Goal: Find specific page/section: Find specific page/section

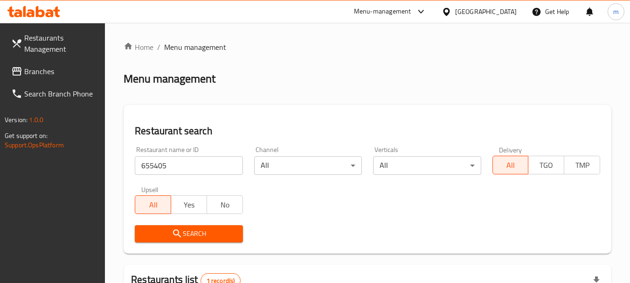
scroll to position [145, 0]
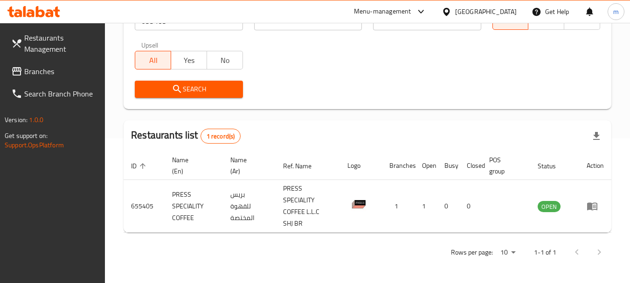
click at [42, 72] on span "Branches" at bounding box center [61, 71] width 74 height 11
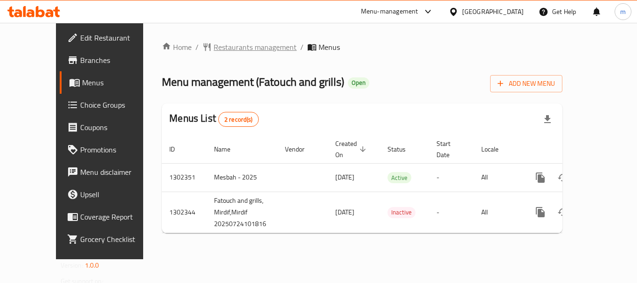
click at [221, 50] on span "Restaurants management" at bounding box center [255, 47] width 83 height 11
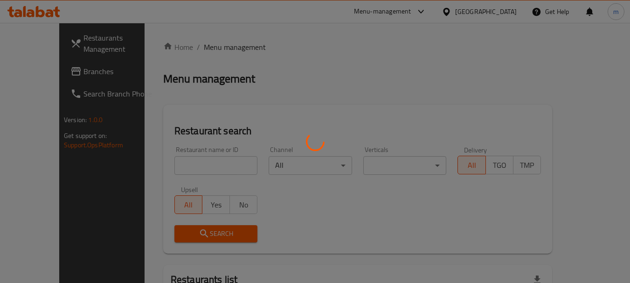
click at [182, 166] on div at bounding box center [315, 141] width 630 height 283
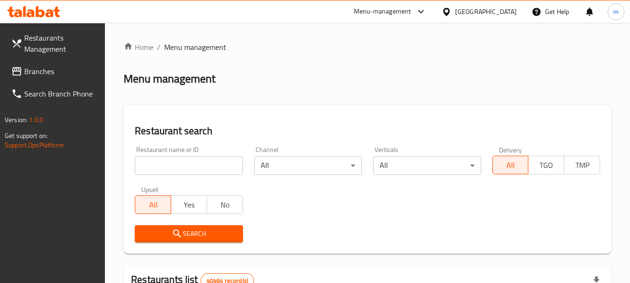
drag, startPoint x: 174, startPoint y: 166, endPoint x: 180, endPoint y: 162, distance: 7.1
click at [174, 166] on input "search" at bounding box center [189, 165] width 108 height 19
paste input "702402"
type input "702402"
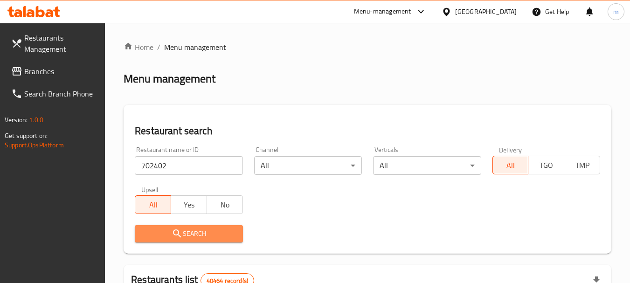
click at [188, 231] on span "Search" at bounding box center [188, 234] width 93 height 12
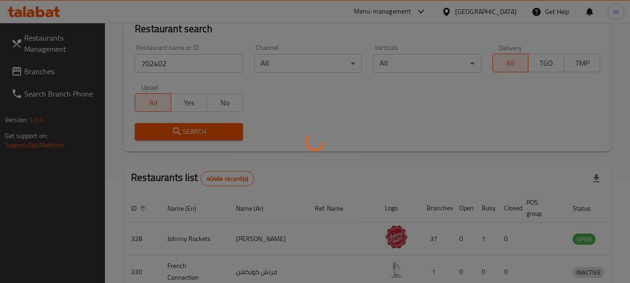
scroll to position [133, 0]
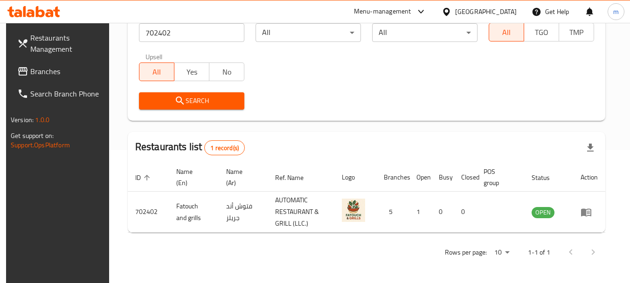
click at [477, 12] on div "[GEOGRAPHIC_DATA]" at bounding box center [486, 12] width 62 height 10
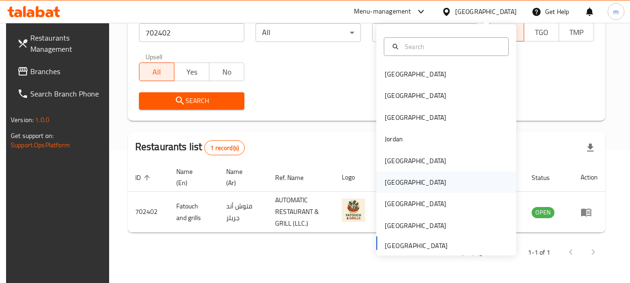
click at [392, 184] on div "[GEOGRAPHIC_DATA]" at bounding box center [416, 182] width 62 height 10
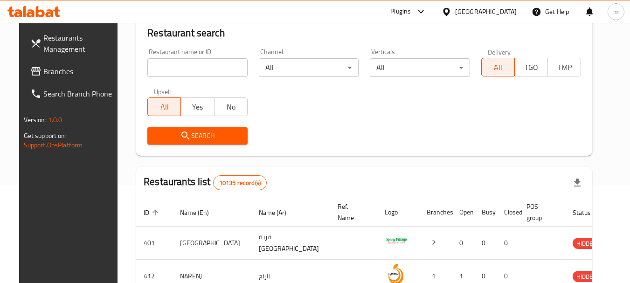
scroll to position [133, 0]
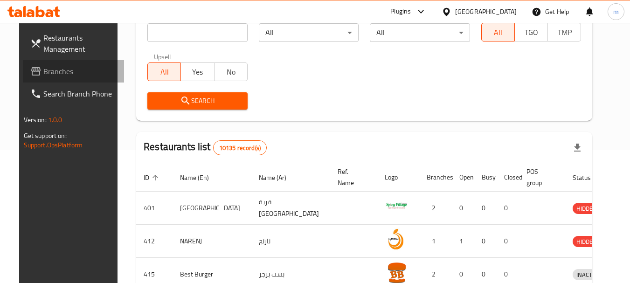
click at [59, 72] on span "Branches" at bounding box center [80, 71] width 74 height 11
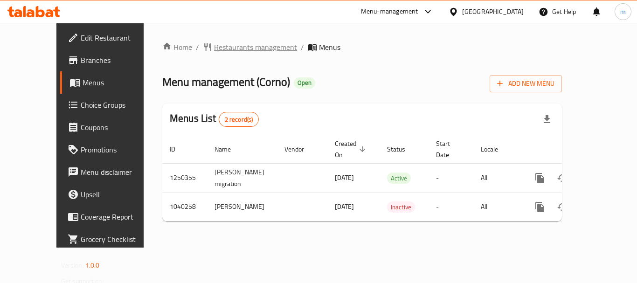
click at [224, 45] on span "Restaurants management" at bounding box center [255, 47] width 83 height 11
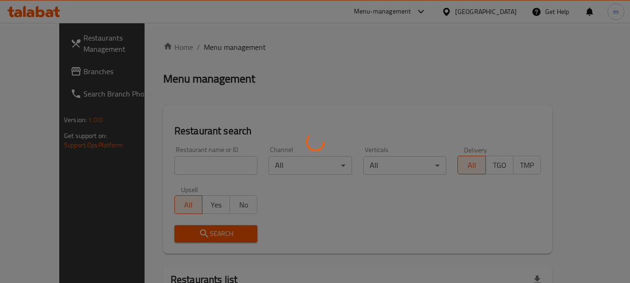
click at [195, 163] on div at bounding box center [315, 141] width 630 height 283
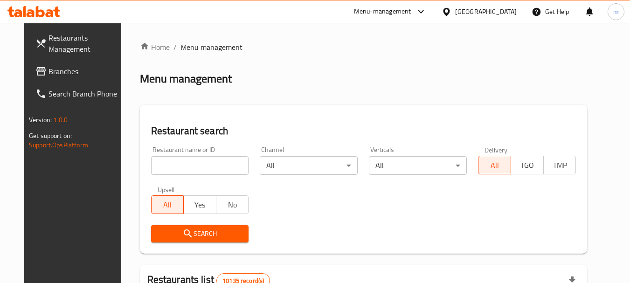
click at [188, 167] on input "search" at bounding box center [200, 165] width 98 height 19
click at [167, 169] on input "search" at bounding box center [200, 165] width 98 height 19
paste input "662030"
type input "662030"
click at [195, 237] on span "Search" at bounding box center [200, 234] width 83 height 12
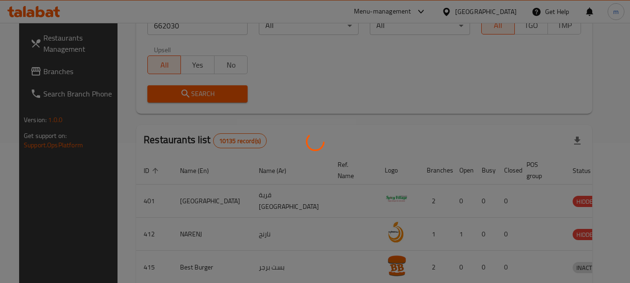
scroll to position [133, 0]
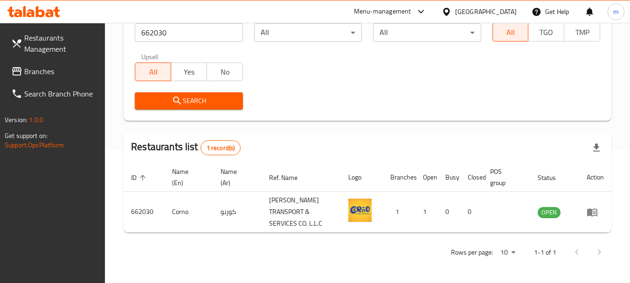
drag, startPoint x: 507, startPoint y: 11, endPoint x: 516, endPoint y: 8, distance: 9.7
click at [507, 10] on div "[GEOGRAPHIC_DATA]" at bounding box center [486, 12] width 62 height 10
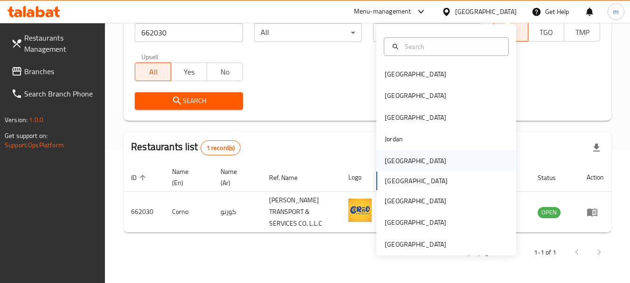
click at [402, 161] on div "[GEOGRAPHIC_DATA]" at bounding box center [415, 160] width 76 height 21
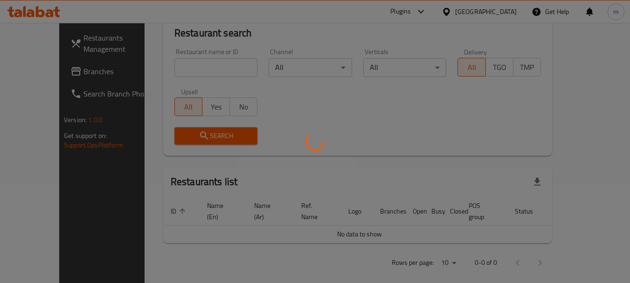
scroll to position [133, 0]
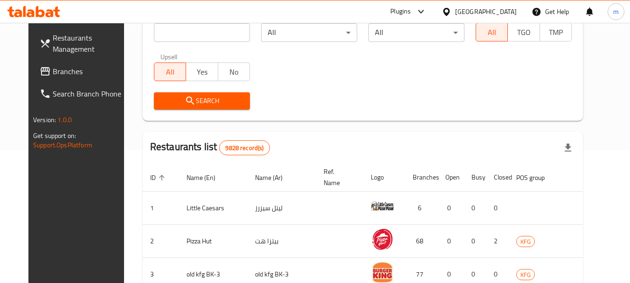
click at [56, 76] on span "Branches" at bounding box center [90, 71] width 74 height 11
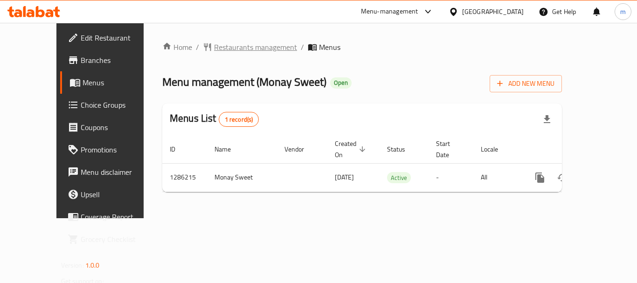
click at [214, 50] on span "Restaurants management" at bounding box center [255, 47] width 83 height 11
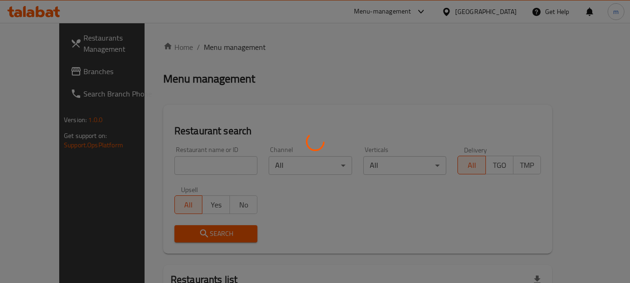
click at [174, 167] on div at bounding box center [315, 141] width 630 height 283
click at [171, 167] on div at bounding box center [315, 141] width 630 height 283
click at [170, 167] on div at bounding box center [315, 141] width 630 height 283
click at [169, 167] on div at bounding box center [315, 141] width 630 height 283
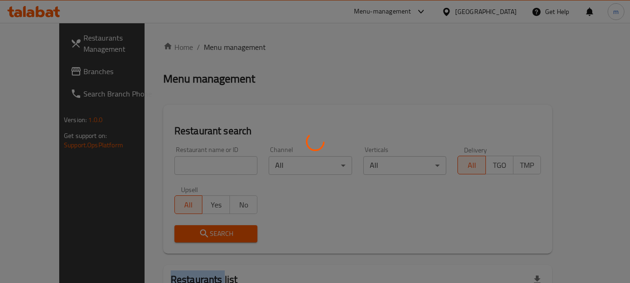
click at [168, 167] on div at bounding box center [315, 141] width 630 height 283
click at [167, 166] on div at bounding box center [315, 141] width 630 height 283
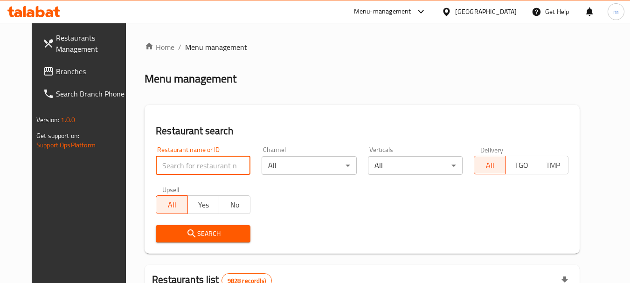
click at [165, 166] on input "search" at bounding box center [203, 165] width 95 height 19
paste input "696186"
type input "696186"
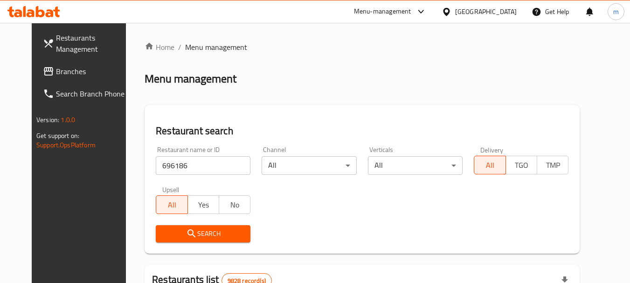
click at [181, 225] on button "Search" at bounding box center [203, 233] width 95 height 17
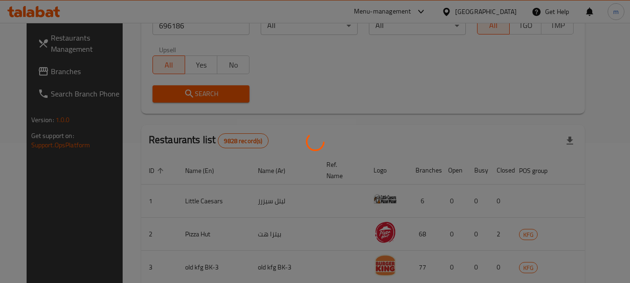
scroll to position [133, 0]
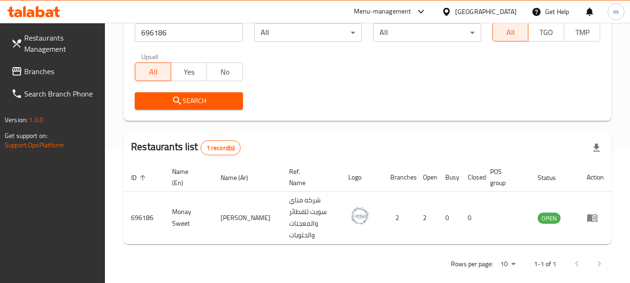
click at [500, 12] on div "[GEOGRAPHIC_DATA]" at bounding box center [486, 12] width 62 height 10
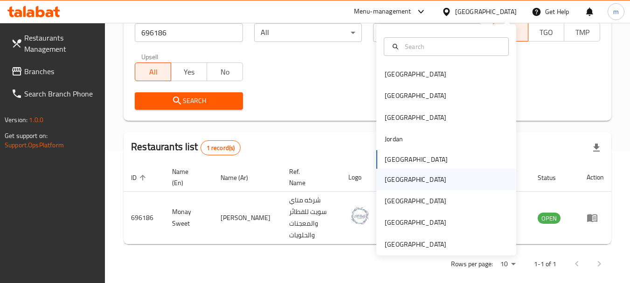
click at [396, 179] on div "[GEOGRAPHIC_DATA]" at bounding box center [415, 179] width 76 height 21
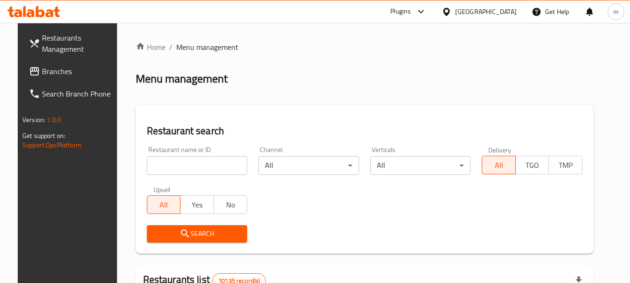
click at [196, 166] on input "search" at bounding box center [197, 165] width 101 height 19
paste input "https://mena.pandapaw.io/changes/OM/766631/photo/1598977982"
type input "https://mena.pandapaw.io/changes/OM/766631/photo/1598977982"
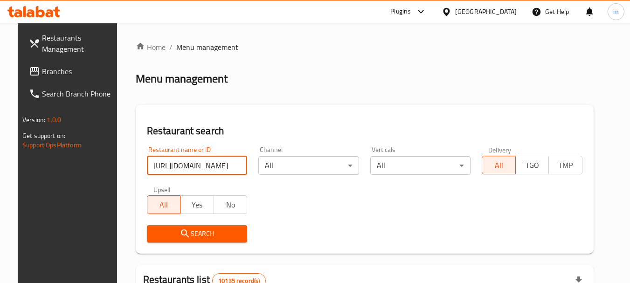
scroll to position [0, 131]
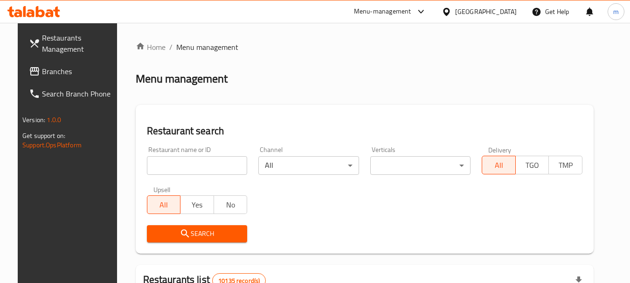
scroll to position [133, 0]
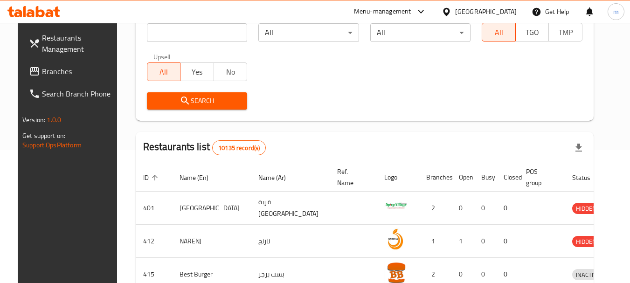
click at [48, 76] on span "Branches" at bounding box center [79, 71] width 74 height 11
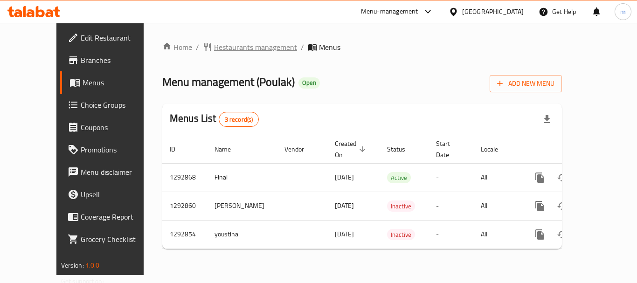
click at [214, 46] on span "Restaurants management" at bounding box center [255, 47] width 83 height 11
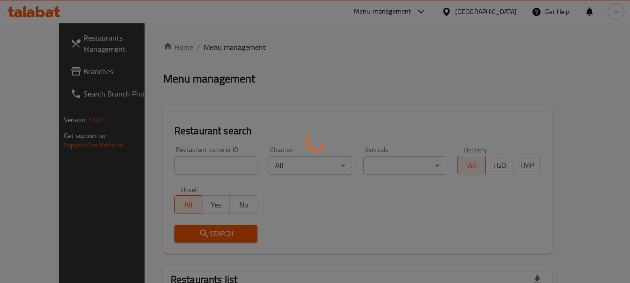
drag, startPoint x: 175, startPoint y: 161, endPoint x: 169, endPoint y: 162, distance: 5.7
click at [175, 161] on div at bounding box center [315, 141] width 630 height 283
click at [161, 169] on div at bounding box center [315, 141] width 630 height 283
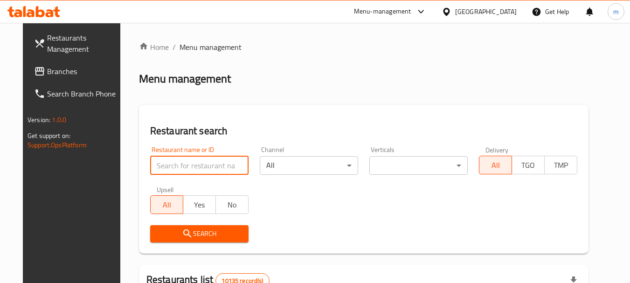
click at [160, 169] on input "search" at bounding box center [199, 165] width 98 height 19
paste input "699277"
type input "699277"
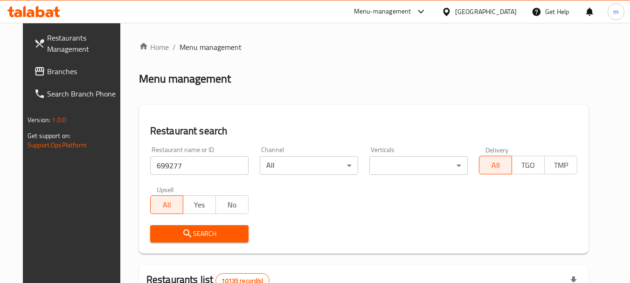
click at [189, 237] on span "Search" at bounding box center [199, 234] width 83 height 12
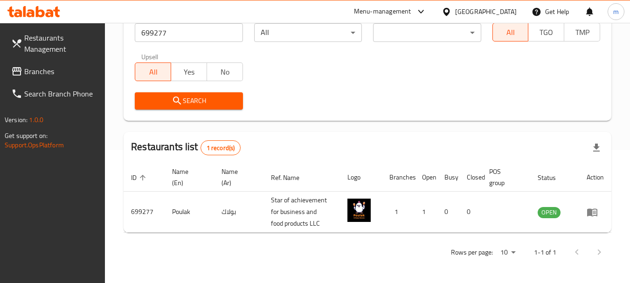
scroll to position [133, 0]
drag, startPoint x: 499, startPoint y: 12, endPoint x: 503, endPoint y: 11, distance: 4.9
click at [455, 12] on div at bounding box center [449, 12] width 14 height 10
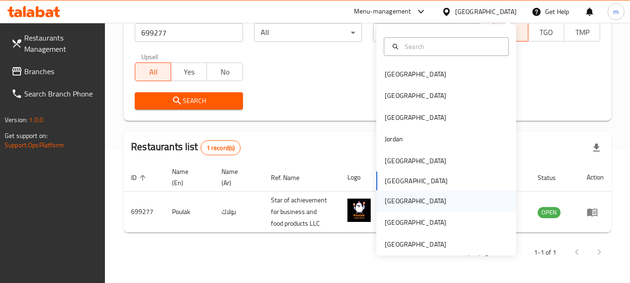
click at [377, 196] on div "[GEOGRAPHIC_DATA]" at bounding box center [415, 200] width 76 height 21
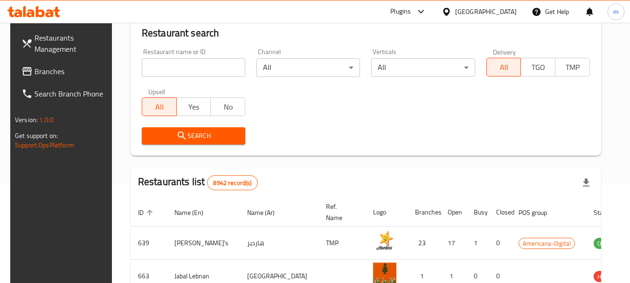
scroll to position [133, 0]
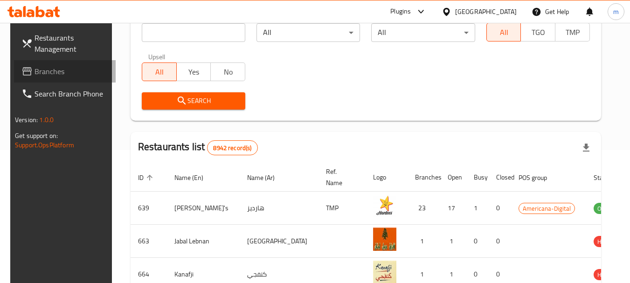
click at [48, 68] on span "Branches" at bounding box center [72, 71] width 74 height 11
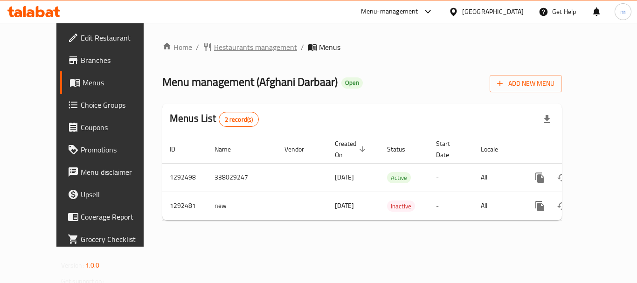
click at [214, 42] on span "Restaurants management" at bounding box center [255, 47] width 83 height 11
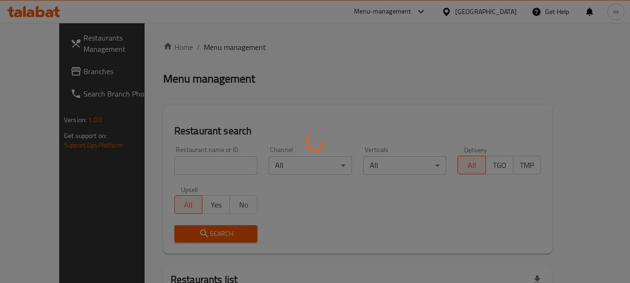
click at [160, 168] on div at bounding box center [315, 141] width 630 height 283
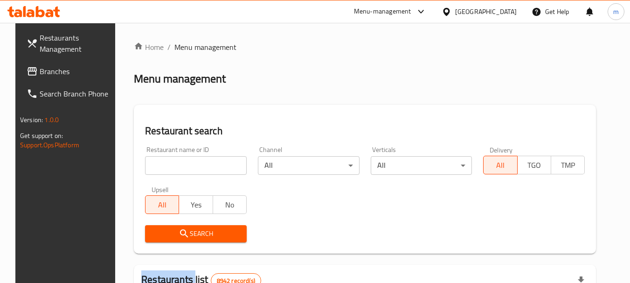
click at [160, 168] on div at bounding box center [315, 141] width 630 height 283
click at [160, 168] on input "search" at bounding box center [196, 165] width 102 height 19
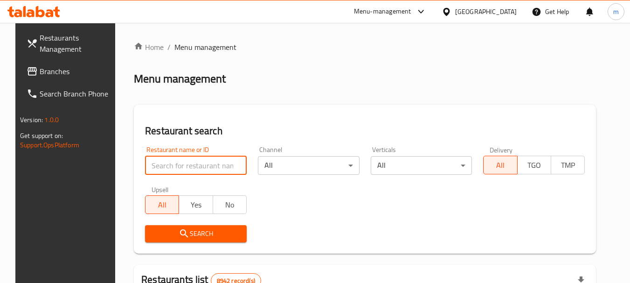
paste input "699164"
type input "699164"
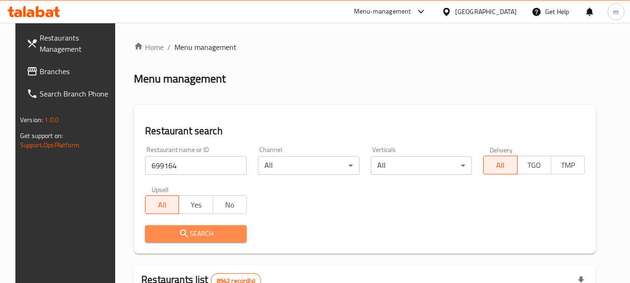
click at [183, 237] on span "Search" at bounding box center [196, 234] width 87 height 12
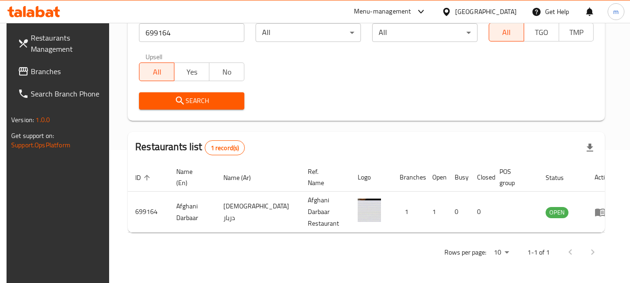
scroll to position [125, 0]
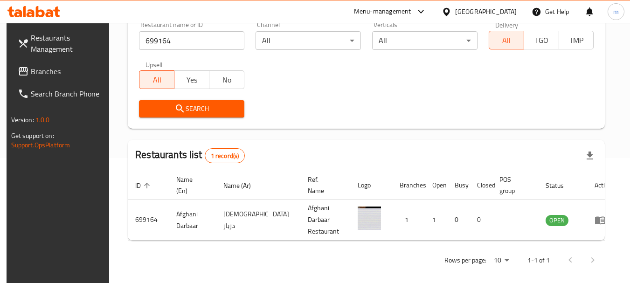
click at [509, 12] on div "[GEOGRAPHIC_DATA]" at bounding box center [486, 12] width 62 height 10
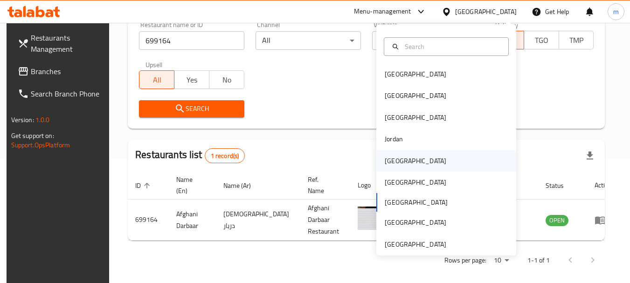
click at [389, 162] on div "[GEOGRAPHIC_DATA]" at bounding box center [416, 161] width 62 height 10
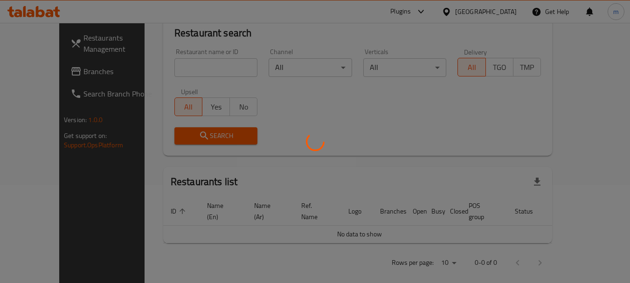
scroll to position [125, 0]
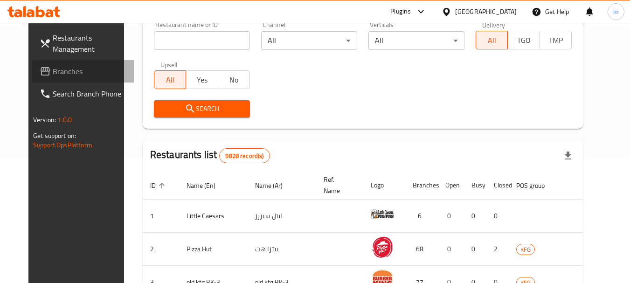
click at [45, 63] on link "Branches" at bounding box center [83, 71] width 102 height 22
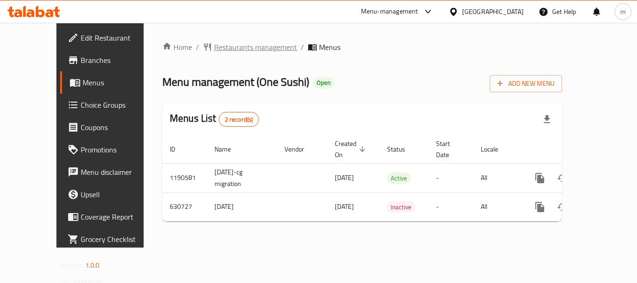
click at [230, 49] on span "Restaurants management" at bounding box center [255, 47] width 83 height 11
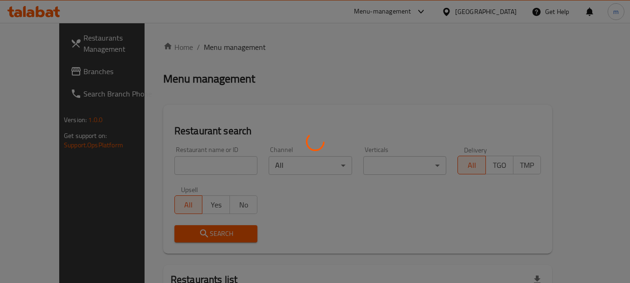
click at [189, 168] on div at bounding box center [315, 141] width 630 height 283
click at [176, 169] on div at bounding box center [315, 141] width 630 height 283
click at [175, 169] on div at bounding box center [315, 141] width 630 height 283
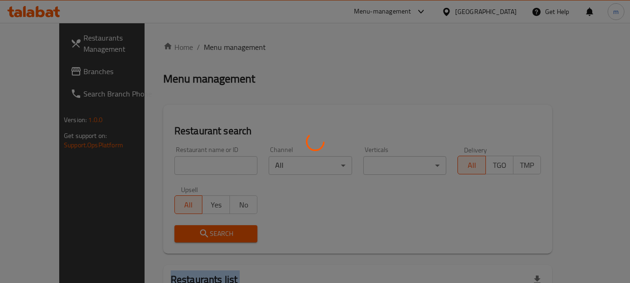
click at [175, 169] on div at bounding box center [315, 141] width 630 height 283
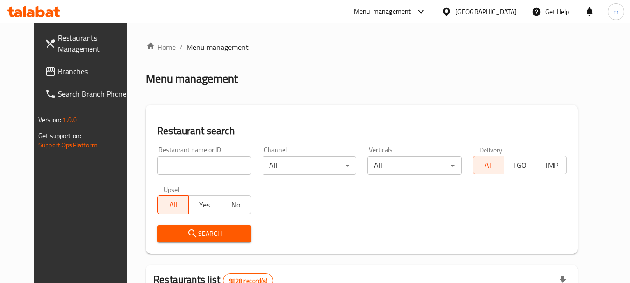
click at [173, 168] on div at bounding box center [315, 141] width 630 height 283
click at [173, 168] on input "search" at bounding box center [204, 165] width 94 height 19
paste input "639618"
type input "639618"
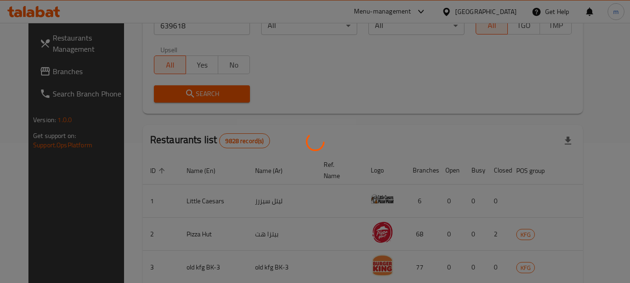
scroll to position [125, 0]
